Goal: Task Accomplishment & Management: Complete application form

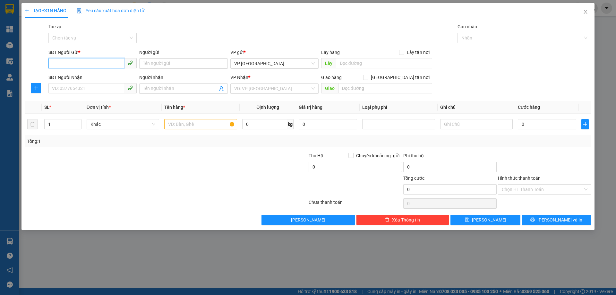
drag, startPoint x: 102, startPoint y: 65, endPoint x: 106, endPoint y: 67, distance: 4.2
click at [102, 65] on input "SĐT Người Gửi *" at bounding box center [86, 63] width 76 height 10
type input "0984084385"
click at [86, 92] on input "SĐT Người Nhận" at bounding box center [86, 88] width 76 height 10
type input "0963170387"
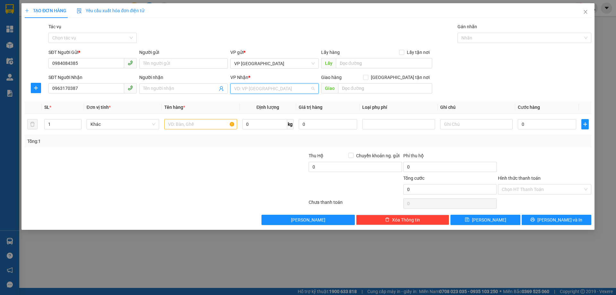
click at [268, 86] on input "search" at bounding box center [272, 89] width 76 height 10
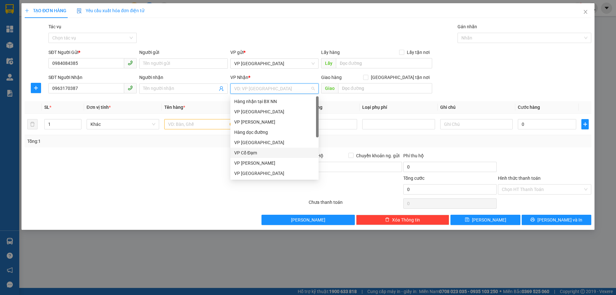
click at [263, 153] on div "VP Cổ Đạm" at bounding box center [274, 152] width 81 height 7
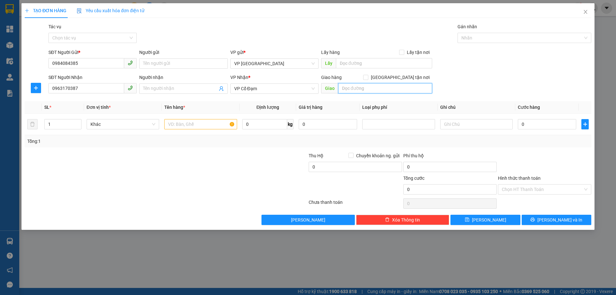
click at [370, 90] on input "text" at bounding box center [385, 88] width 94 height 10
type input "BÌNH LỘC"
click at [171, 122] on input "text" at bounding box center [200, 124] width 73 height 10
type input "1 BÌ GẠO"
click at [531, 148] on div "Transit Pickup Surcharge Ids Transit Deliver Surcharge Ids Transit Deliver Surc…" at bounding box center [308, 124] width 567 height 202
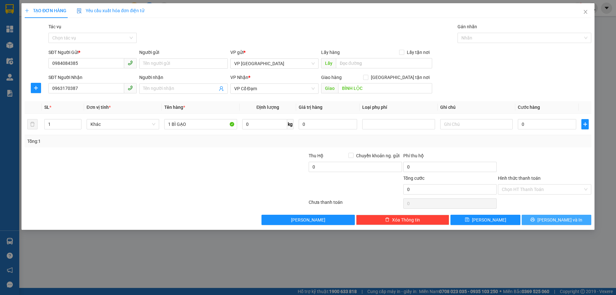
click at [535, 222] on icon "printer" at bounding box center [533, 219] width 4 height 4
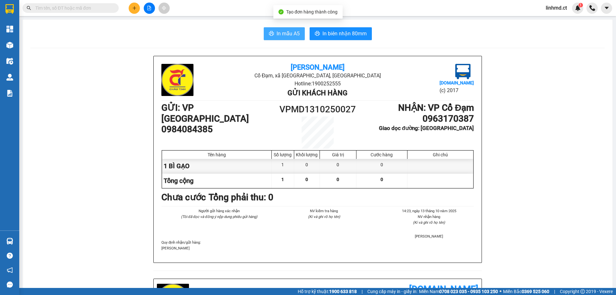
click at [276, 28] on button "In mẫu A5" at bounding box center [284, 33] width 41 height 13
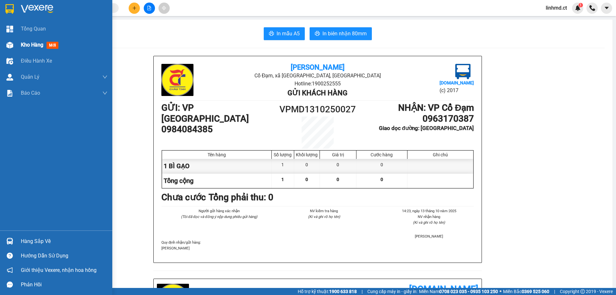
click at [5, 47] on div at bounding box center [9, 44] width 11 height 11
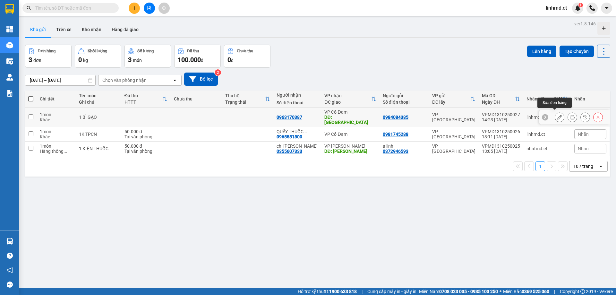
click at [558, 116] on icon at bounding box center [560, 117] width 4 height 4
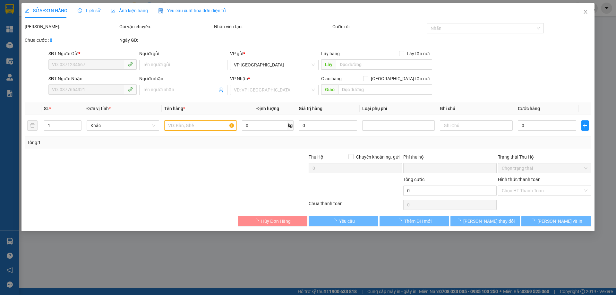
type input "0984084385"
type input "0963170387"
type input "BÌNH LỘC"
type input "0"
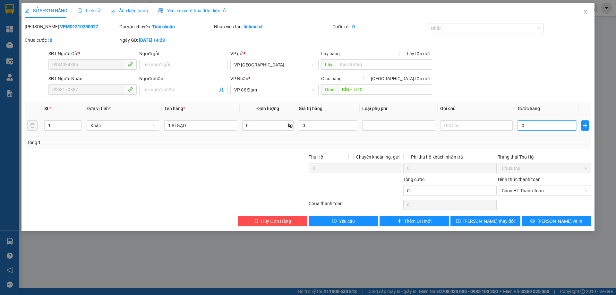
click at [548, 129] on input "0" at bounding box center [547, 125] width 58 height 10
type input "8"
type input "80"
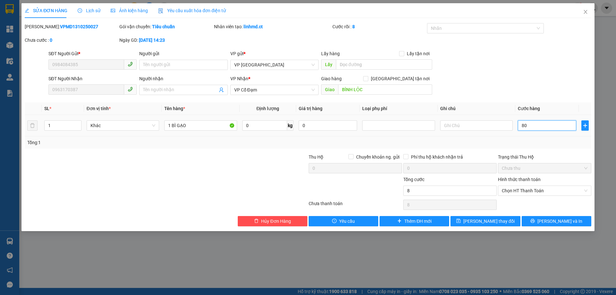
type input "80"
type input "80.000"
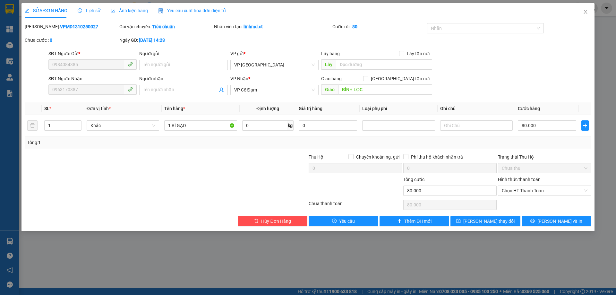
click at [544, 142] on div "Tổng: 1" at bounding box center [308, 142] width 562 height 7
click at [541, 127] on input "80.000" at bounding box center [547, 125] width 58 height 10
type input "1"
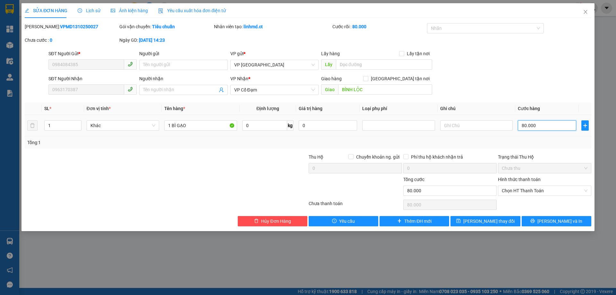
type input "1"
type input "10"
type input "100"
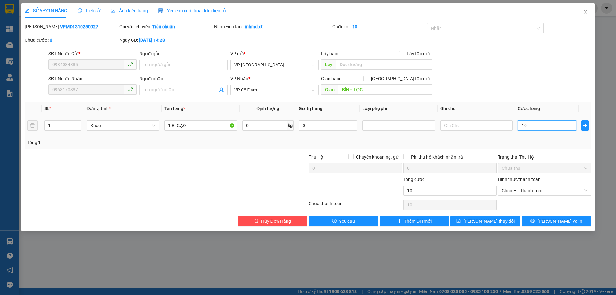
type input "100"
type input "100.000"
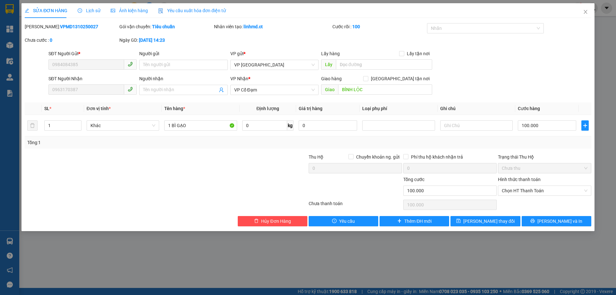
click at [542, 148] on div "Tổng: 1" at bounding box center [308, 142] width 567 height 12
click at [194, 128] on input "1 BÌ GẠO" at bounding box center [200, 125] width 73 height 10
type input "1 BÌ GẠO 50KG"
click at [552, 220] on span "[PERSON_NAME] và In" at bounding box center [560, 221] width 45 height 7
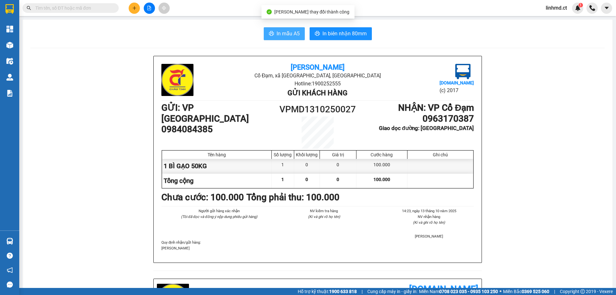
click at [294, 31] on span "In mẫu A5" at bounding box center [288, 34] width 23 height 8
click at [102, 9] on input "text" at bounding box center [73, 7] width 76 height 7
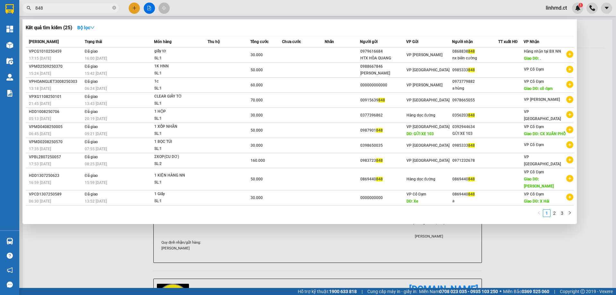
type input "848"
click at [122, 257] on div at bounding box center [308, 147] width 616 height 295
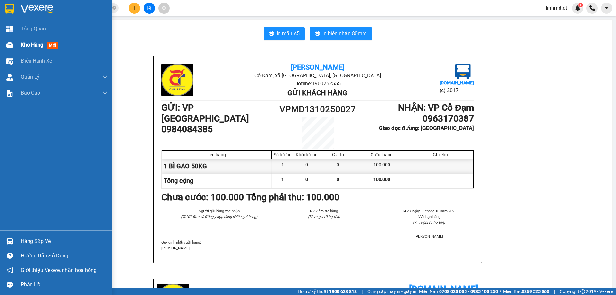
drag, startPoint x: 11, startPoint y: 43, endPoint x: 52, endPoint y: 62, distance: 45.3
click at [11, 44] on img at bounding box center [9, 45] width 7 height 7
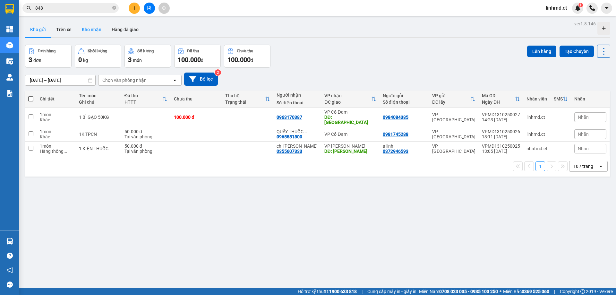
click at [99, 28] on button "Kho nhận" at bounding box center [92, 29] width 30 height 15
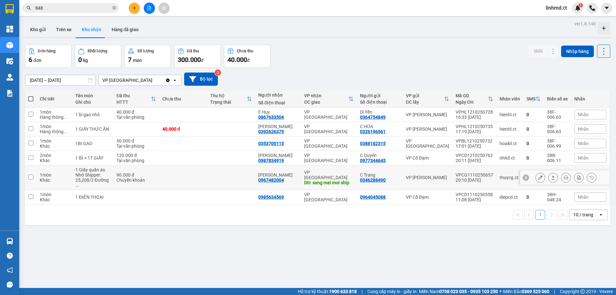
click at [172, 172] on td at bounding box center [183, 177] width 48 height 25
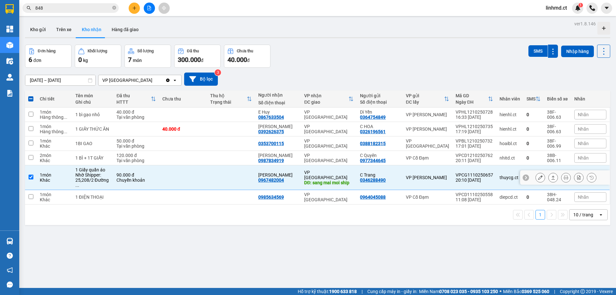
click at [551, 175] on icon at bounding box center [553, 177] width 4 height 4
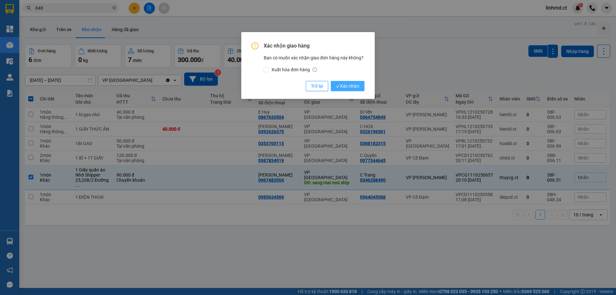
click at [352, 83] on span "Xác nhận" at bounding box center [347, 86] width 23 height 7
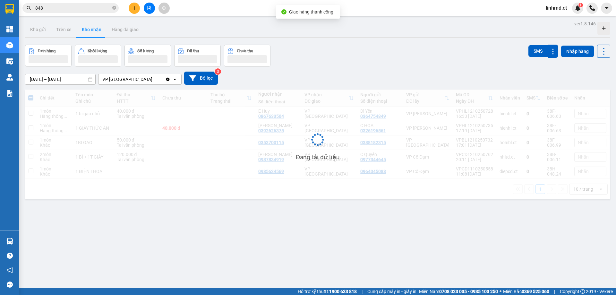
checkbox input "false"
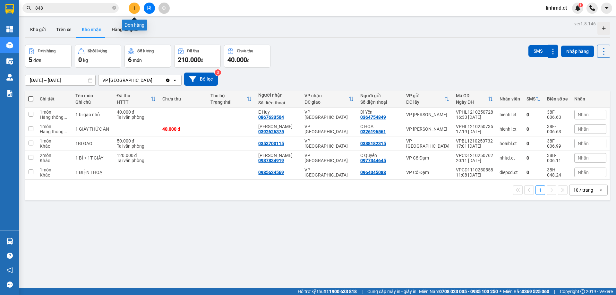
click at [131, 8] on button at bounding box center [134, 8] width 11 height 11
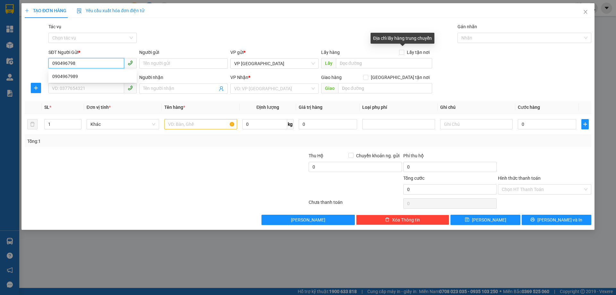
type input "0904967989"
click at [91, 77] on div "0904967989" at bounding box center [92, 76] width 81 height 7
type input "0564789456"
type input "[PERSON_NAME]"
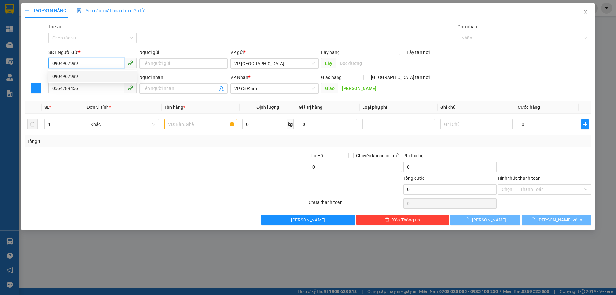
type input "100.000"
type input "0904967989"
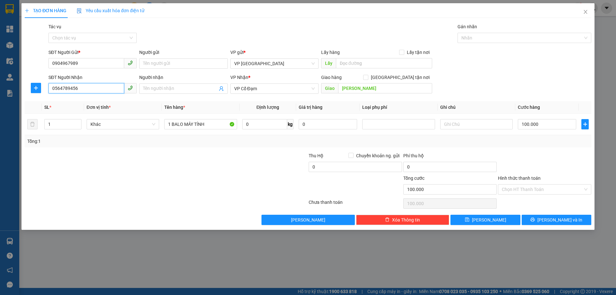
click at [102, 85] on input "0564789456" at bounding box center [86, 88] width 76 height 10
type input "0346824859"
click at [527, 190] on input "Hình thức thanh toán" at bounding box center [542, 190] width 81 height 10
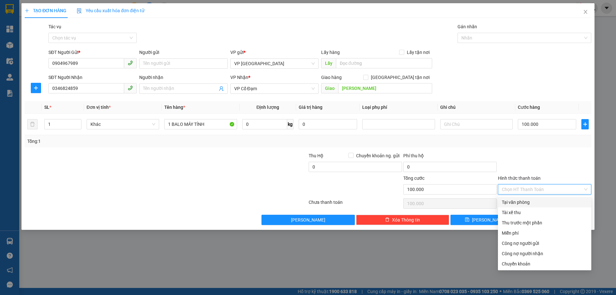
click at [522, 202] on div "Tại văn phòng" at bounding box center [545, 202] width 86 height 7
type input "0"
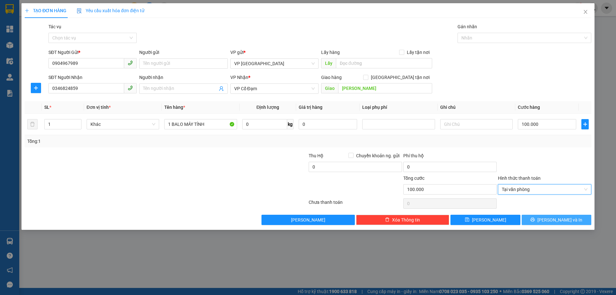
click at [535, 218] on icon "printer" at bounding box center [533, 219] width 4 height 4
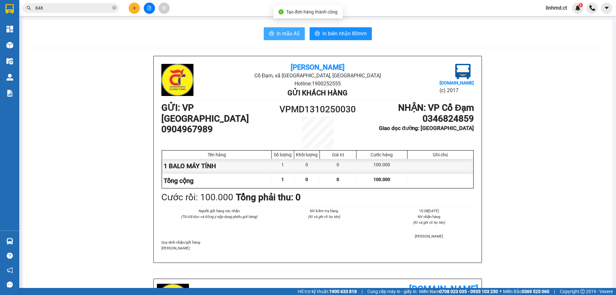
click at [285, 35] on span "In mẫu A5" at bounding box center [288, 34] width 23 height 8
